Goal: Information Seeking & Learning: Understand process/instructions

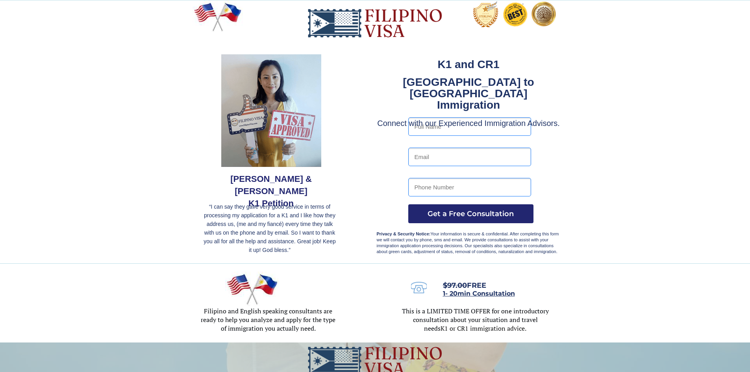
click at [660, 158] on div at bounding box center [375, 131] width 750 height 263
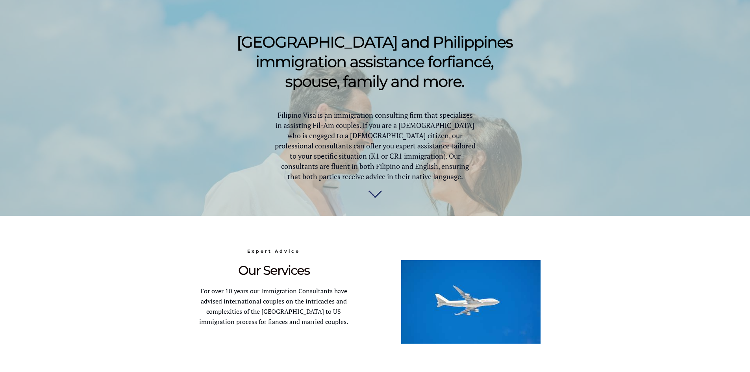
scroll to position [394, 0]
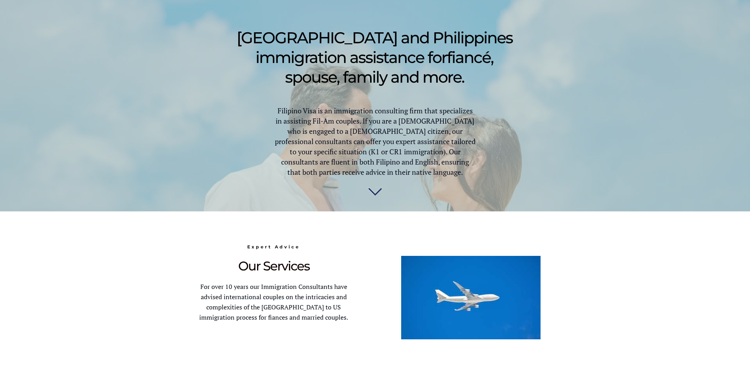
click at [374, 193] on img at bounding box center [375, 194] width 14 height 16
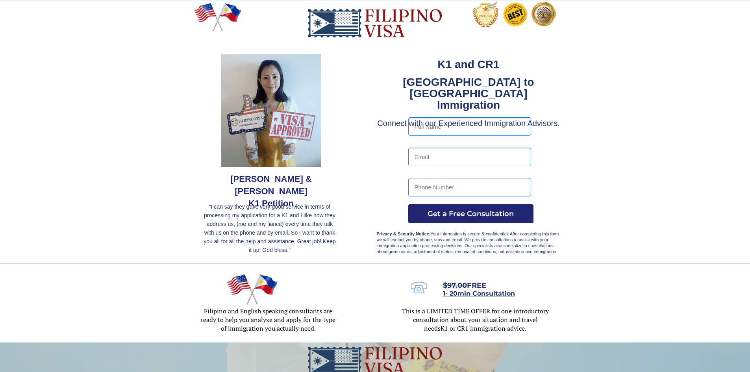
click at [664, 122] on div at bounding box center [375, 131] width 750 height 263
click at [685, 152] on div at bounding box center [375, 131] width 750 height 263
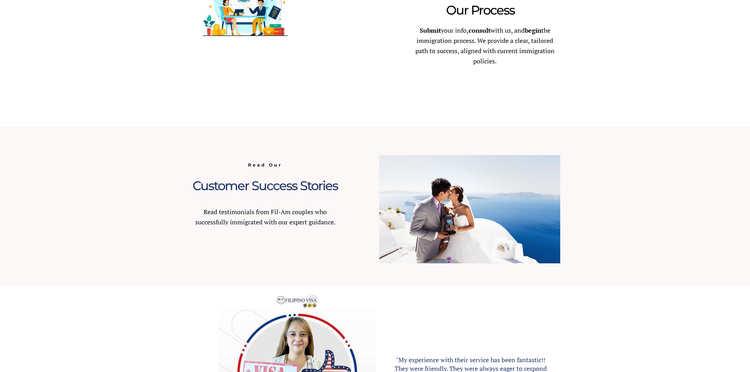
scroll to position [827, 0]
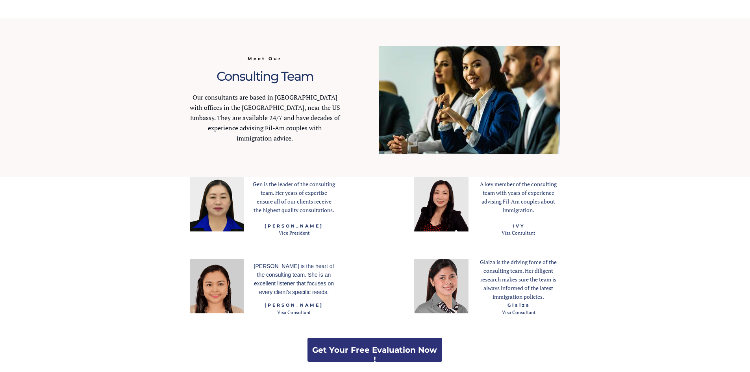
scroll to position [984, 0]
